Goal: Answer question/provide support

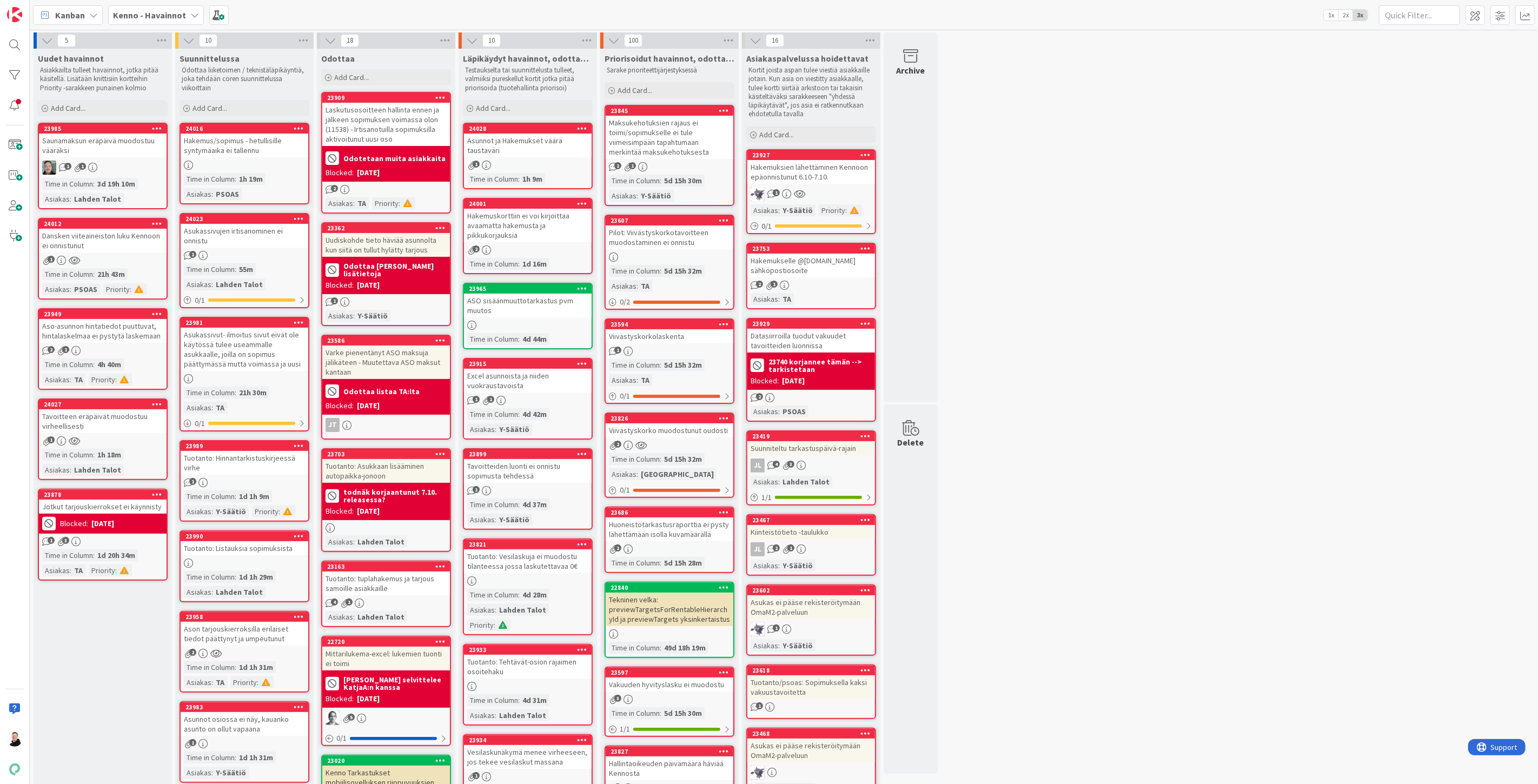
click at [86, 234] on div "Dansken viiteaineiston luku Kennoon ei onnistunut" at bounding box center [103, 240] width 127 height 24
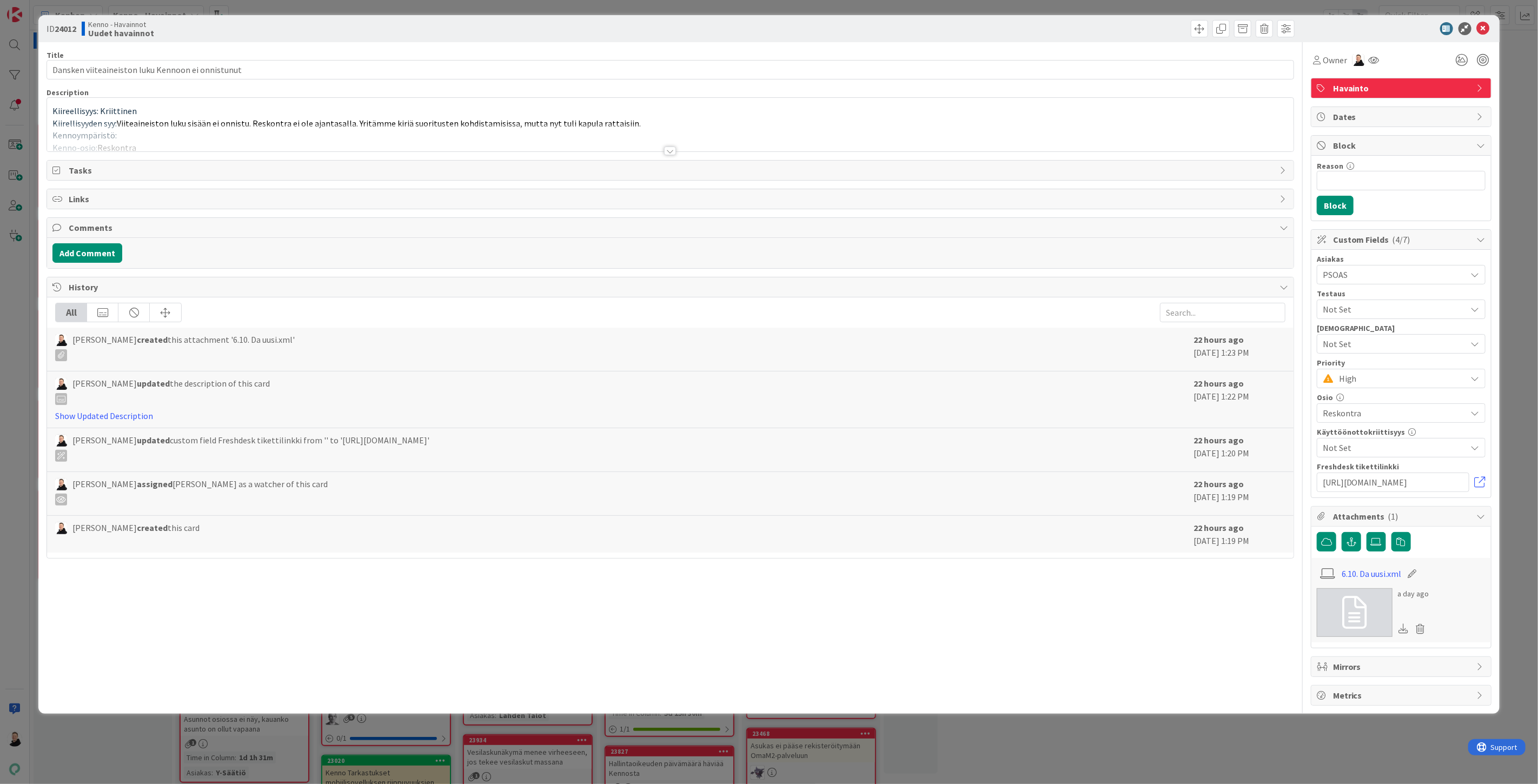
click at [671, 150] on div at bounding box center [671, 150] width 12 height 9
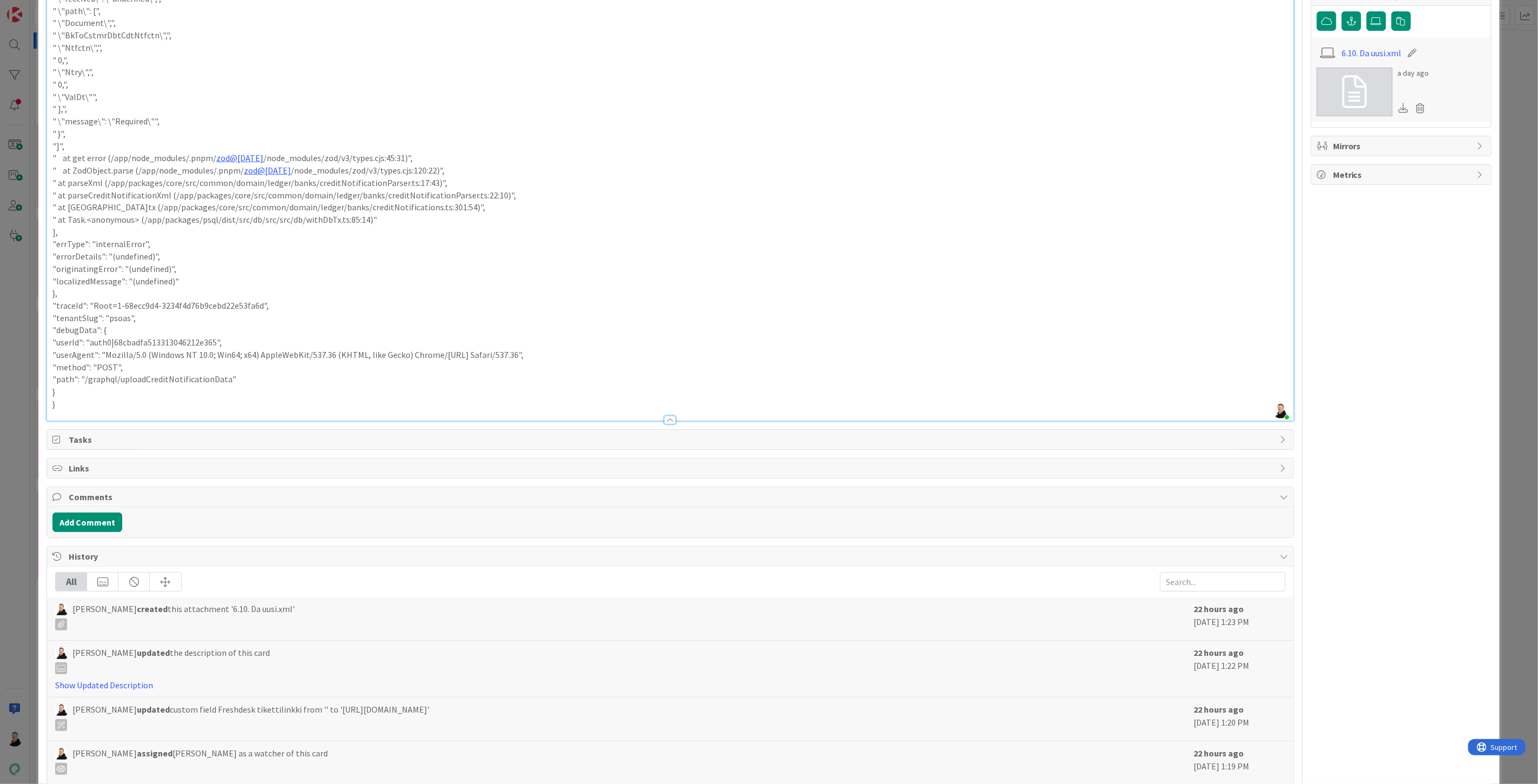
scroll to position [589, 0]
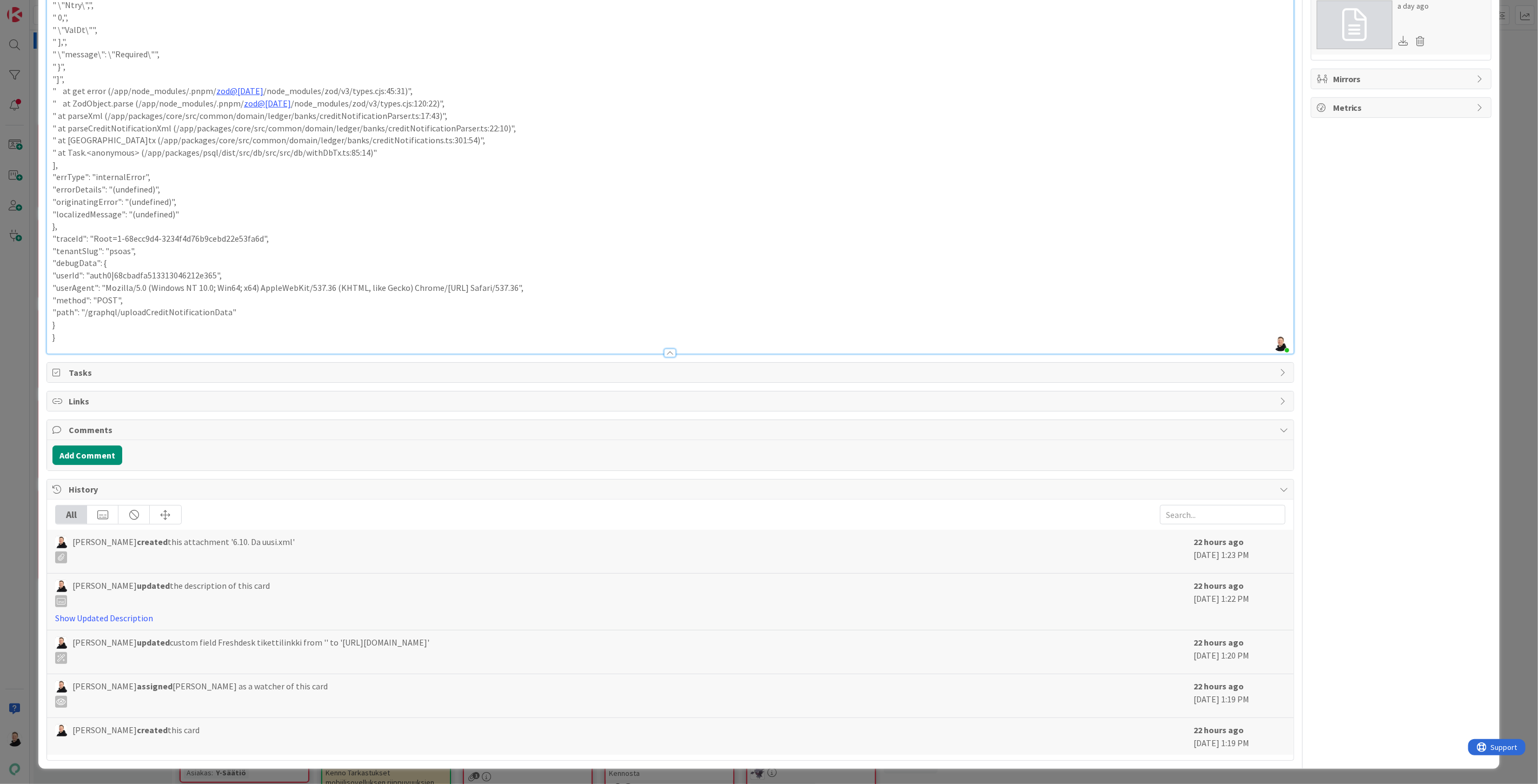
click at [85, 336] on p "}" at bounding box center [670, 337] width 1236 height 13
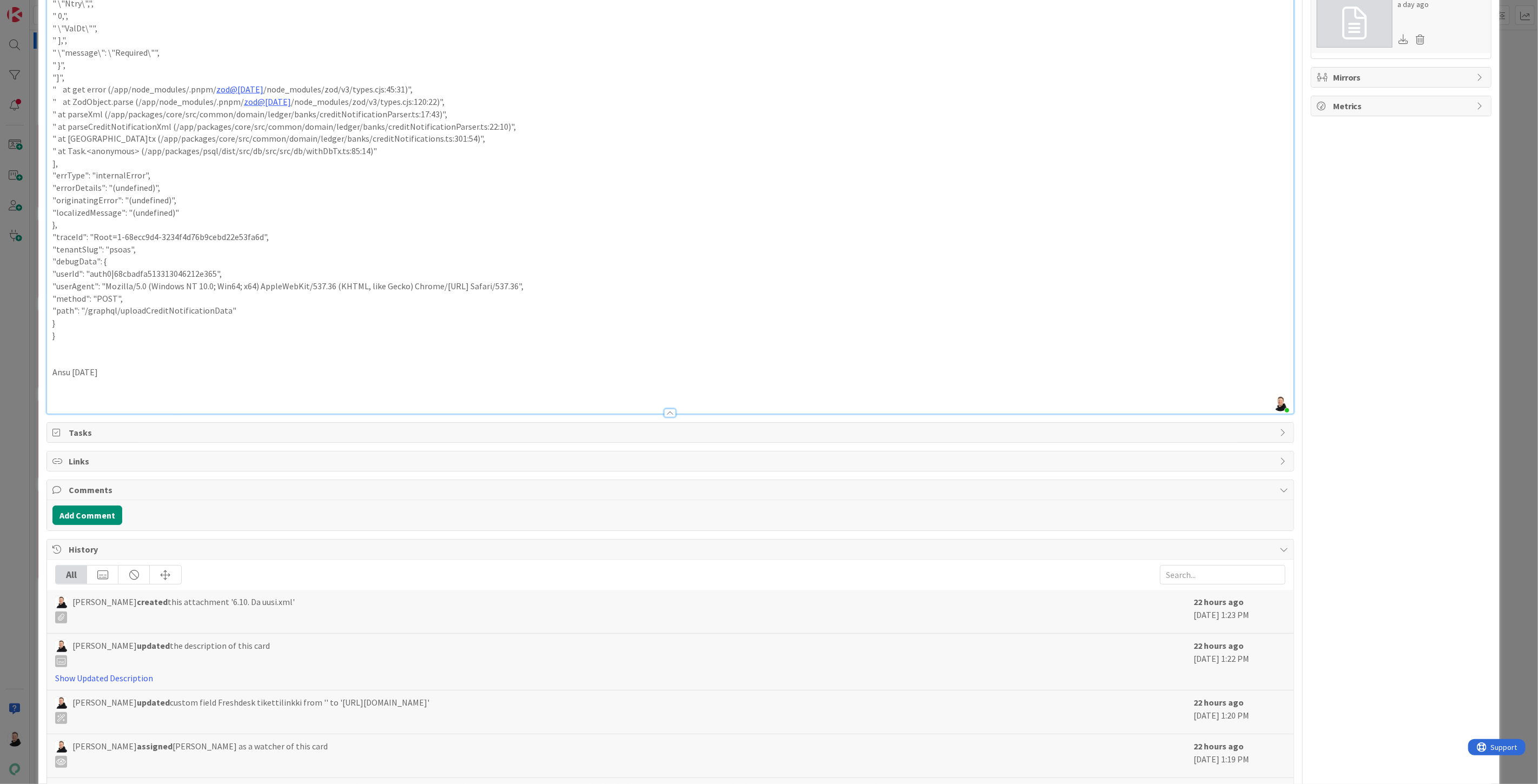
click at [63, 365] on p at bounding box center [670, 360] width 1236 height 13
click at [62, 368] on p "Ansu 14.10.2025" at bounding box center [670, 372] width 1236 height 13
click at [73, 399] on p at bounding box center [670, 397] width 1236 height 13
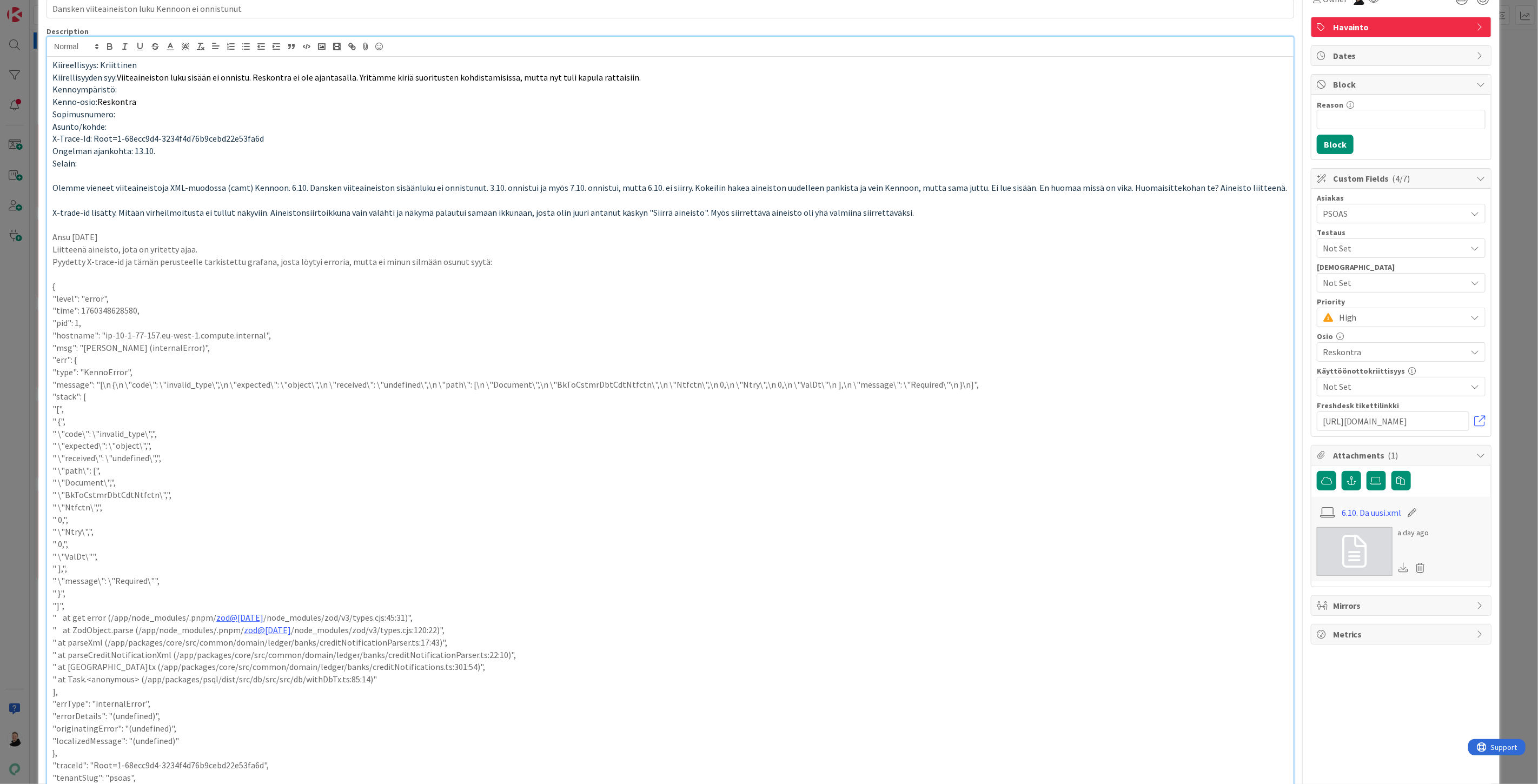
scroll to position [120, 0]
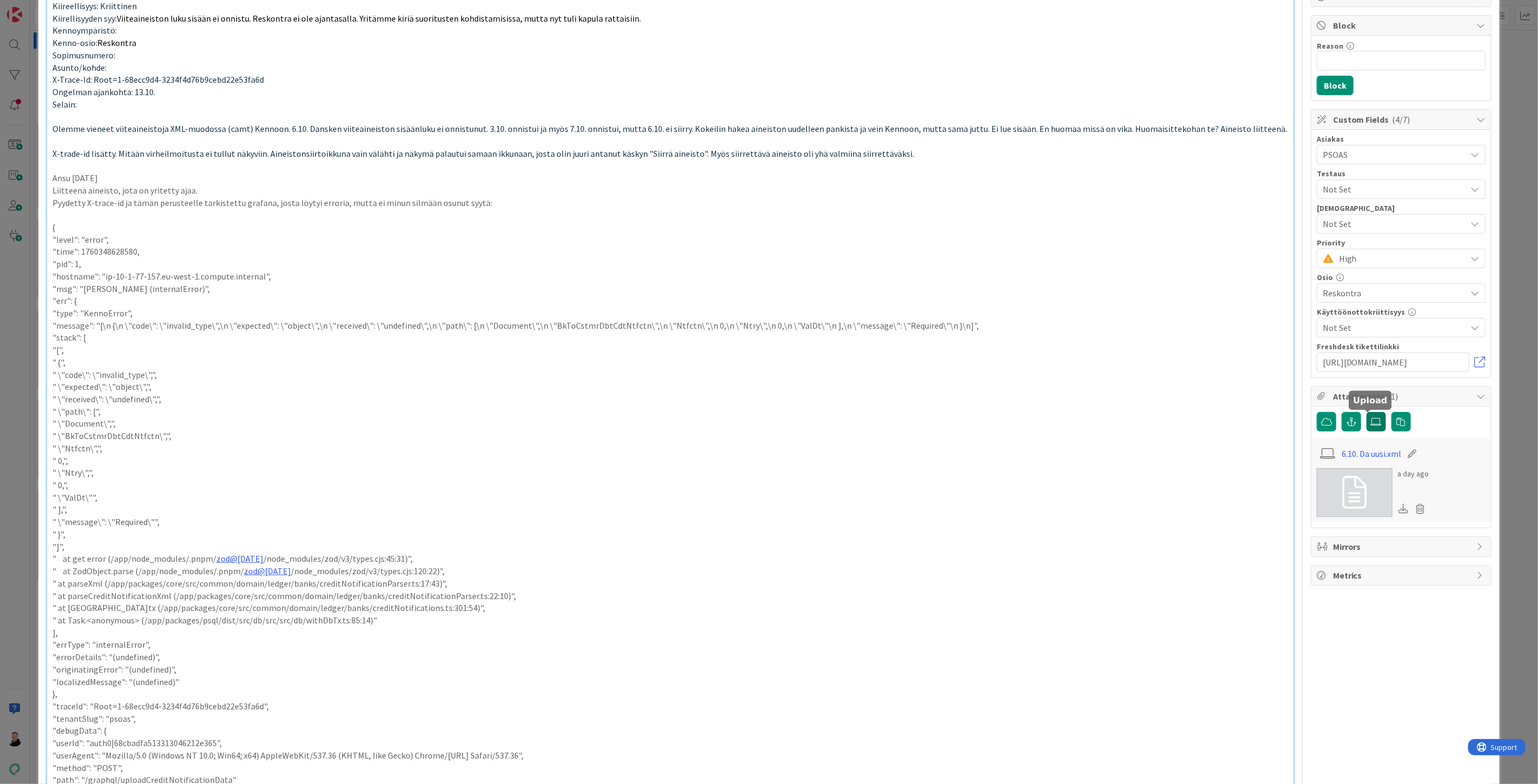
click at [1371, 423] on icon at bounding box center [1376, 421] width 11 height 9
click at [1367, 412] on input "file" at bounding box center [1367, 412] width 0 height 0
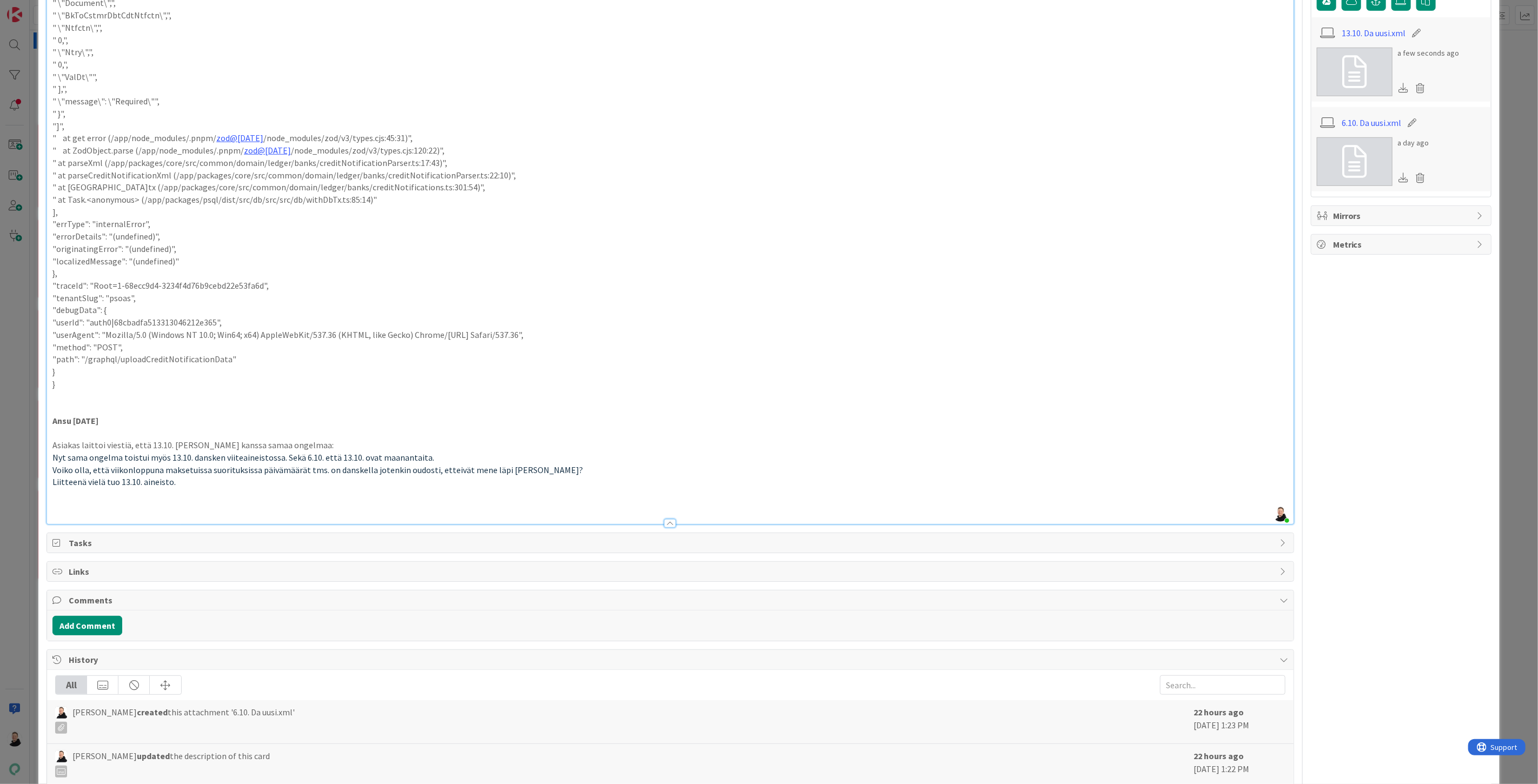
click at [294, 445] on p "Asiakas laittoi viestiä, että 13.10. aineiston kanssa samaa ongelmaa:" at bounding box center [670, 445] width 1236 height 13
click at [82, 504] on p at bounding box center [670, 507] width 1236 height 13
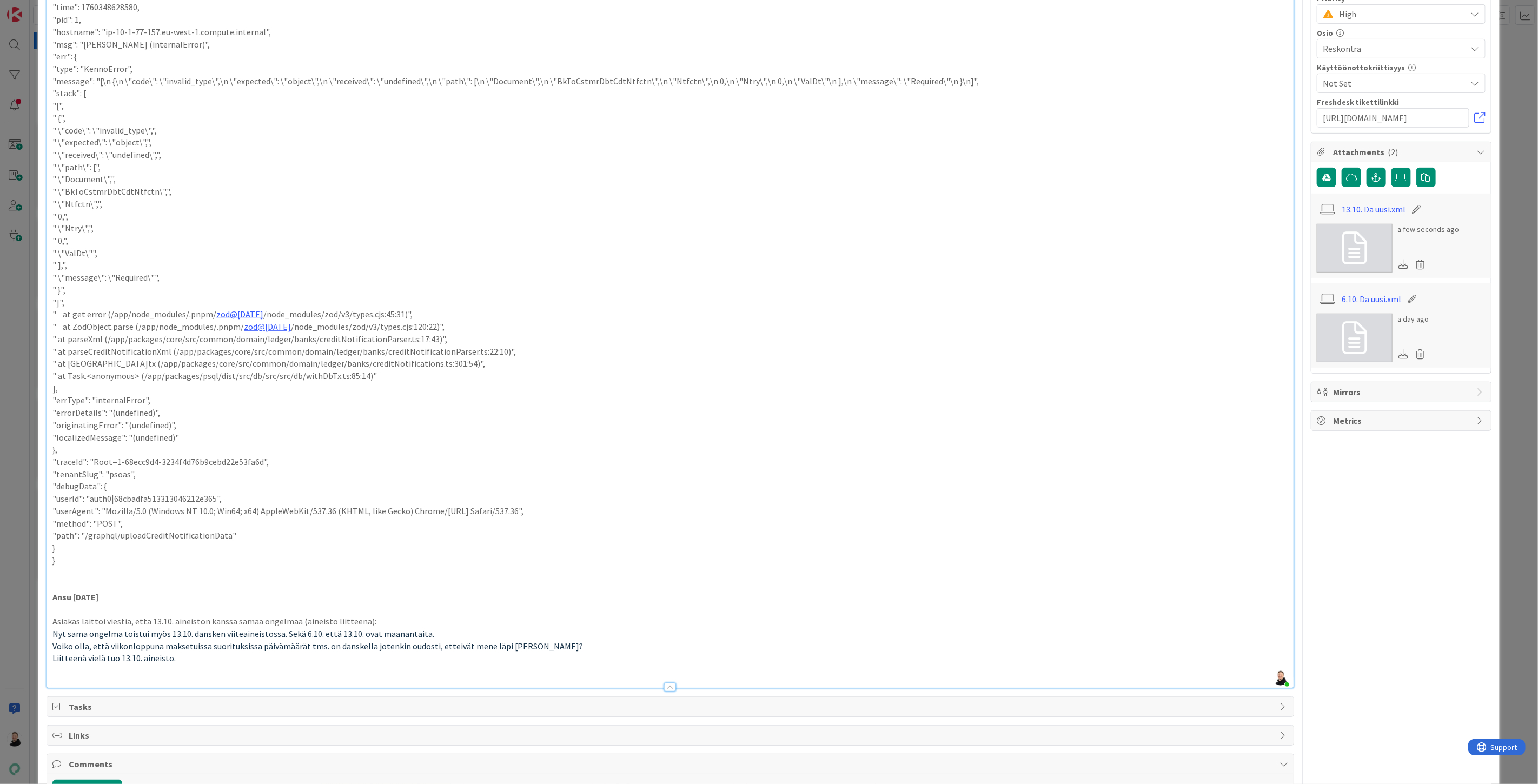
scroll to position [0, 0]
